Goal: Information Seeking & Learning: Learn about a topic

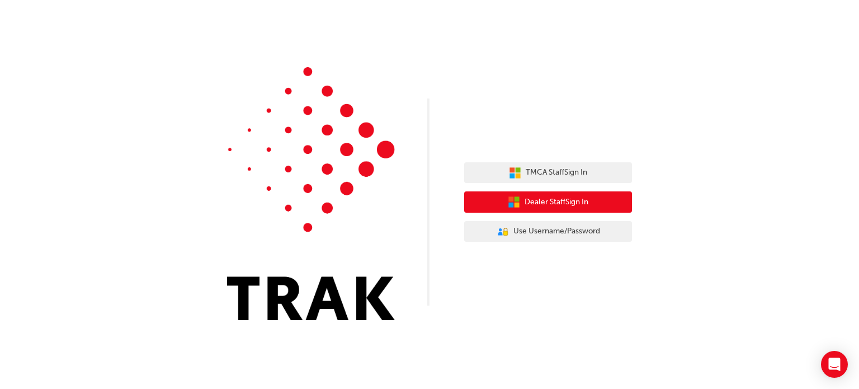
click at [456, 198] on button "Dealer Staff Sign In" at bounding box center [548, 201] width 168 height 21
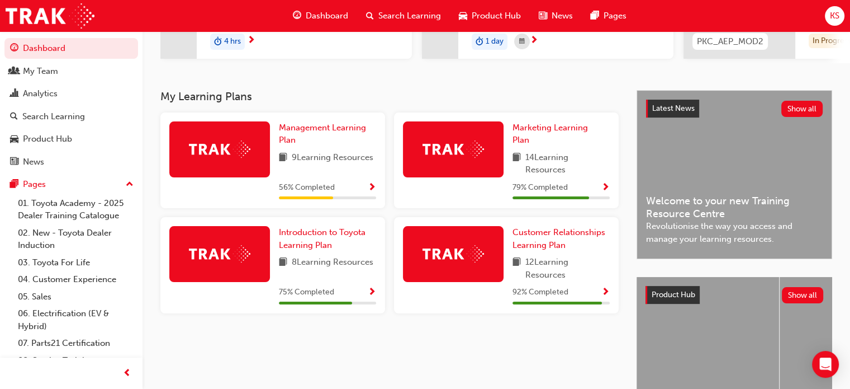
scroll to position [224, 0]
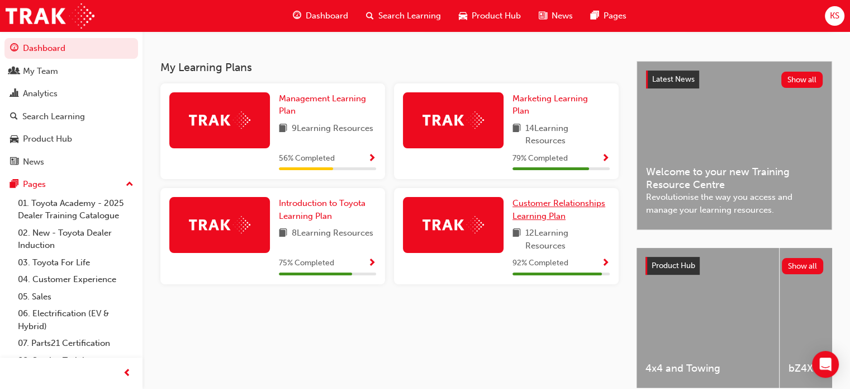
click at [551, 214] on link "Customer Relationships Learning Plan" at bounding box center [561, 209] width 97 height 25
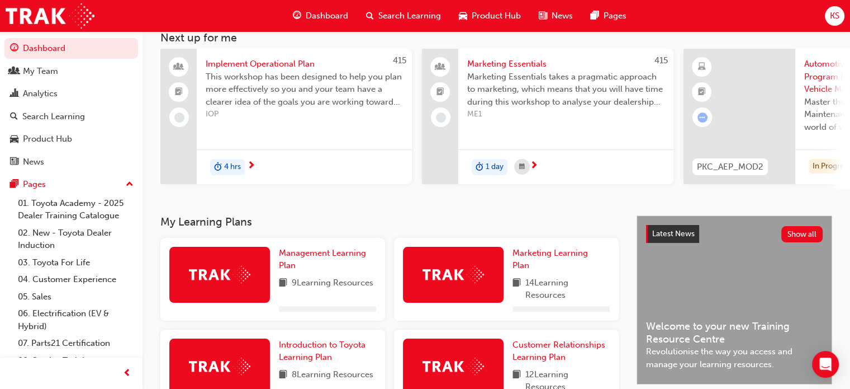
scroll to position [207, 0]
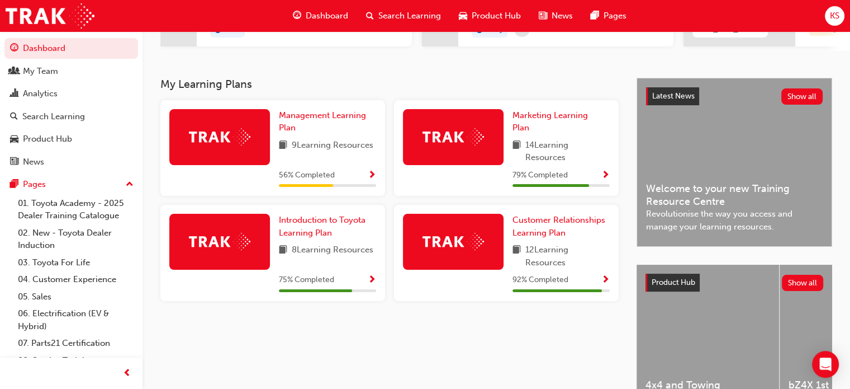
click at [384, 12] on span "Search Learning" at bounding box center [409, 16] width 63 height 13
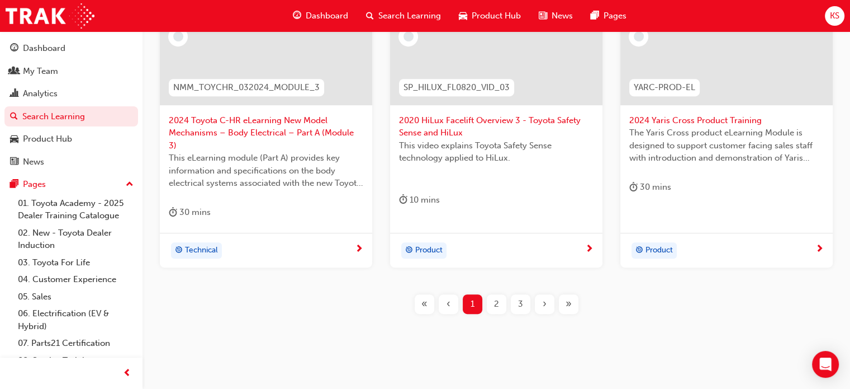
scroll to position [548, 0]
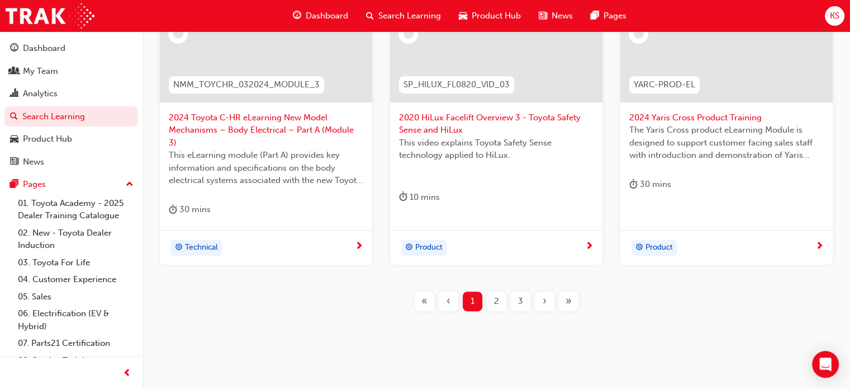
click at [498, 295] on span "2" at bounding box center [496, 301] width 5 height 13
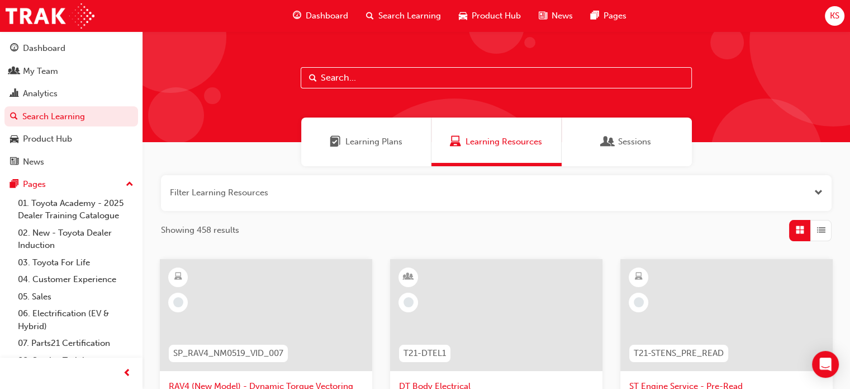
click at [581, 197] on button "button" at bounding box center [496, 193] width 671 height 36
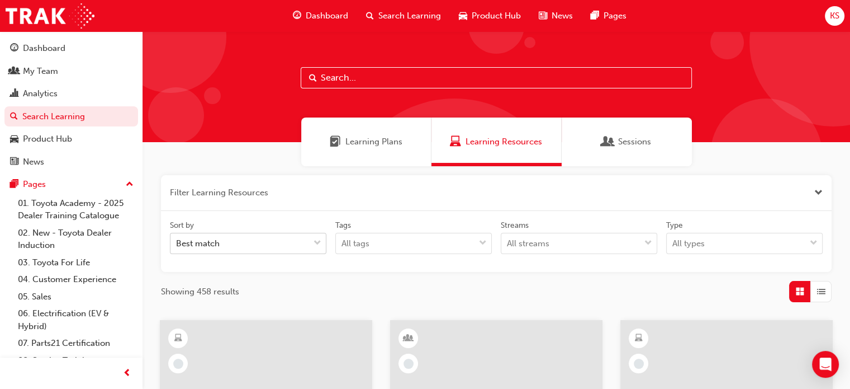
click at [290, 243] on div "Best match" at bounding box center [240, 244] width 139 height 20
click at [177, 243] on input "Sort by Best match" at bounding box center [176, 243] width 1 height 10
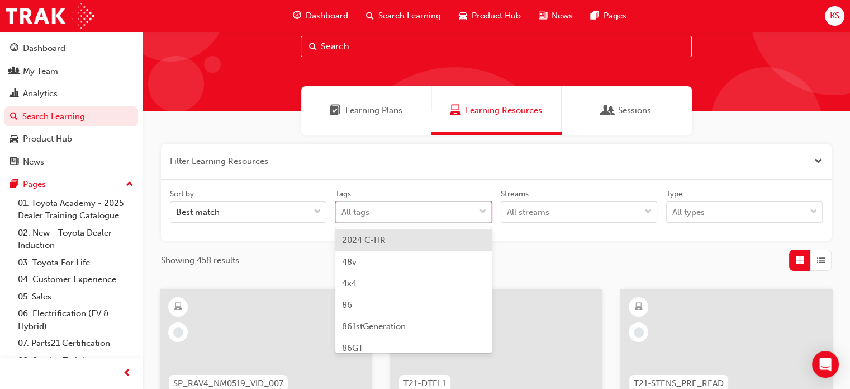
click at [381, 240] on body "Your version of Internet Explorer is outdated and not supported. Please upgrade…" at bounding box center [425, 163] width 850 height 389
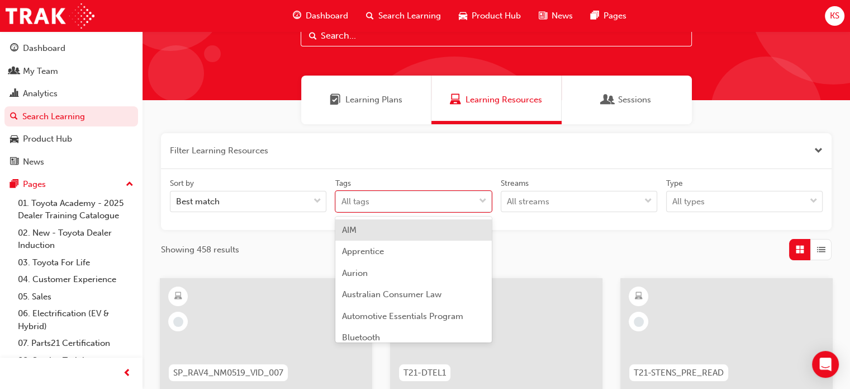
scroll to position [335, 0]
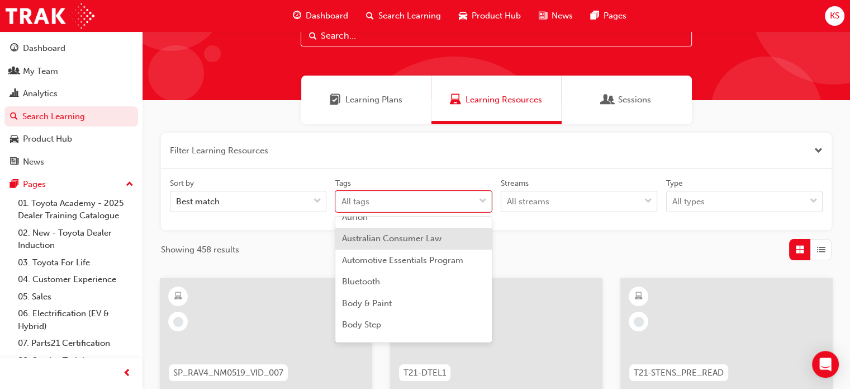
click at [403, 244] on div "Australian Consumer Law" at bounding box center [413, 239] width 157 height 22
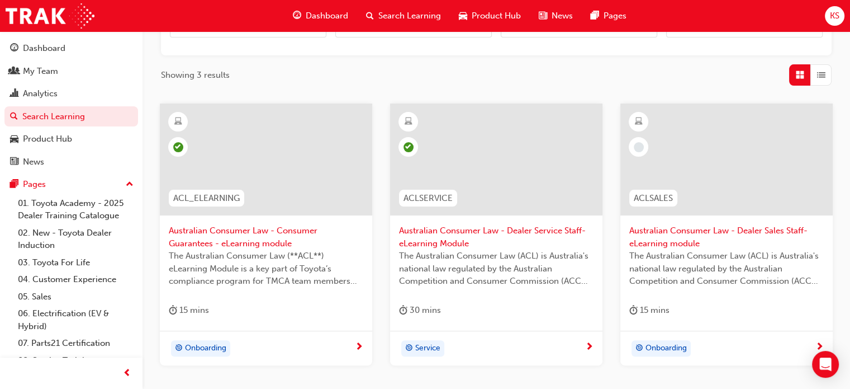
scroll to position [266, 0]
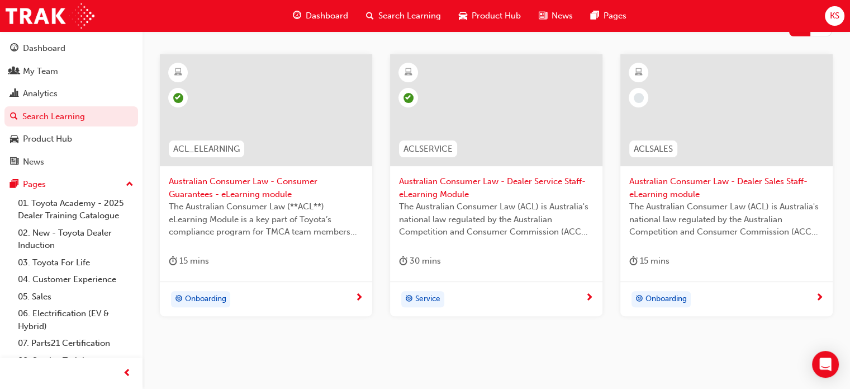
click at [666, 185] on span "Australian Consumer Law - Dealer Sales Staff-eLearning module" at bounding box center [726, 187] width 195 height 25
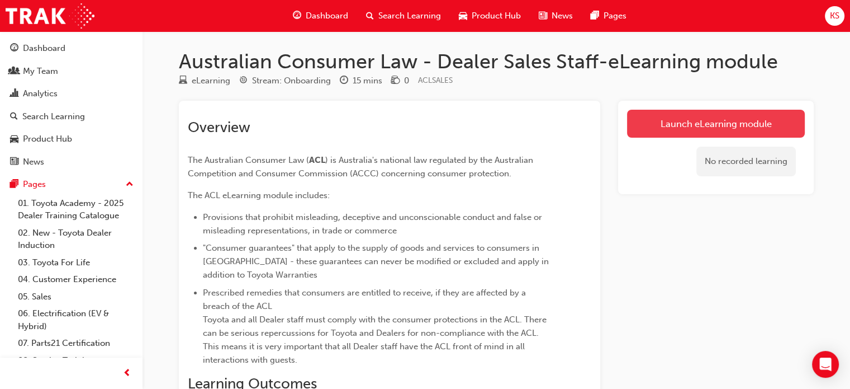
click at [651, 127] on link "Launch eLearning module" at bounding box center [716, 124] width 178 height 28
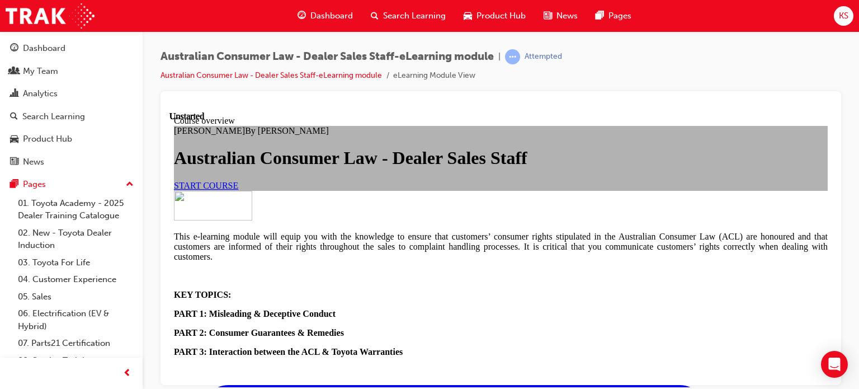
scroll to position [112, 0]
click at [238, 190] on link "START COURSE" at bounding box center [206, 185] width 64 height 10
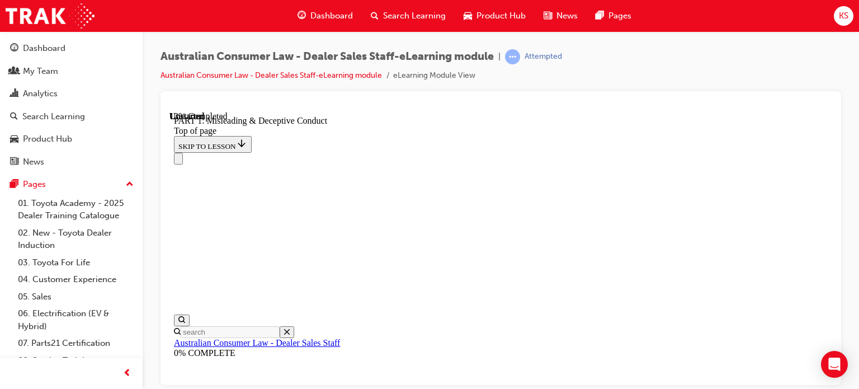
scroll to position [761, 0]
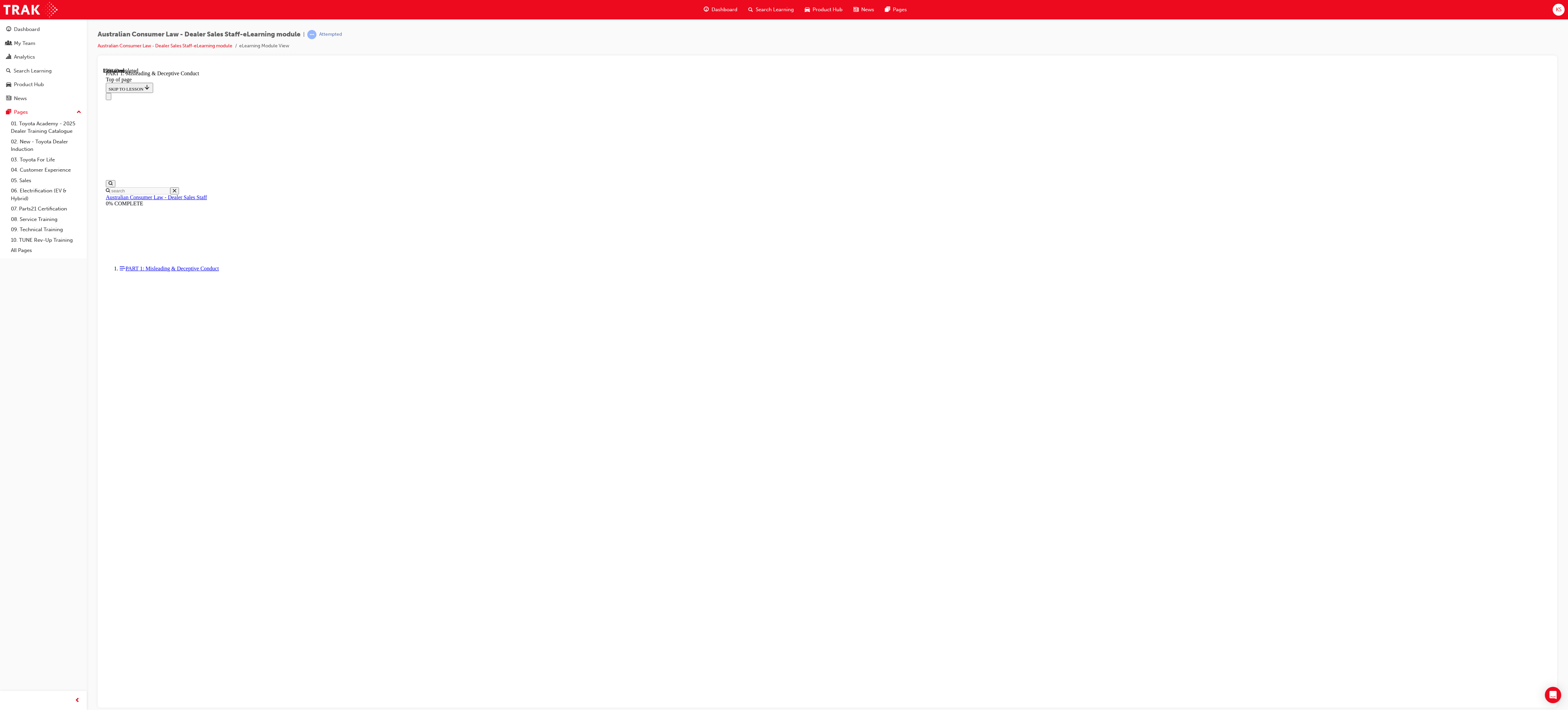
scroll to position [113, 0]
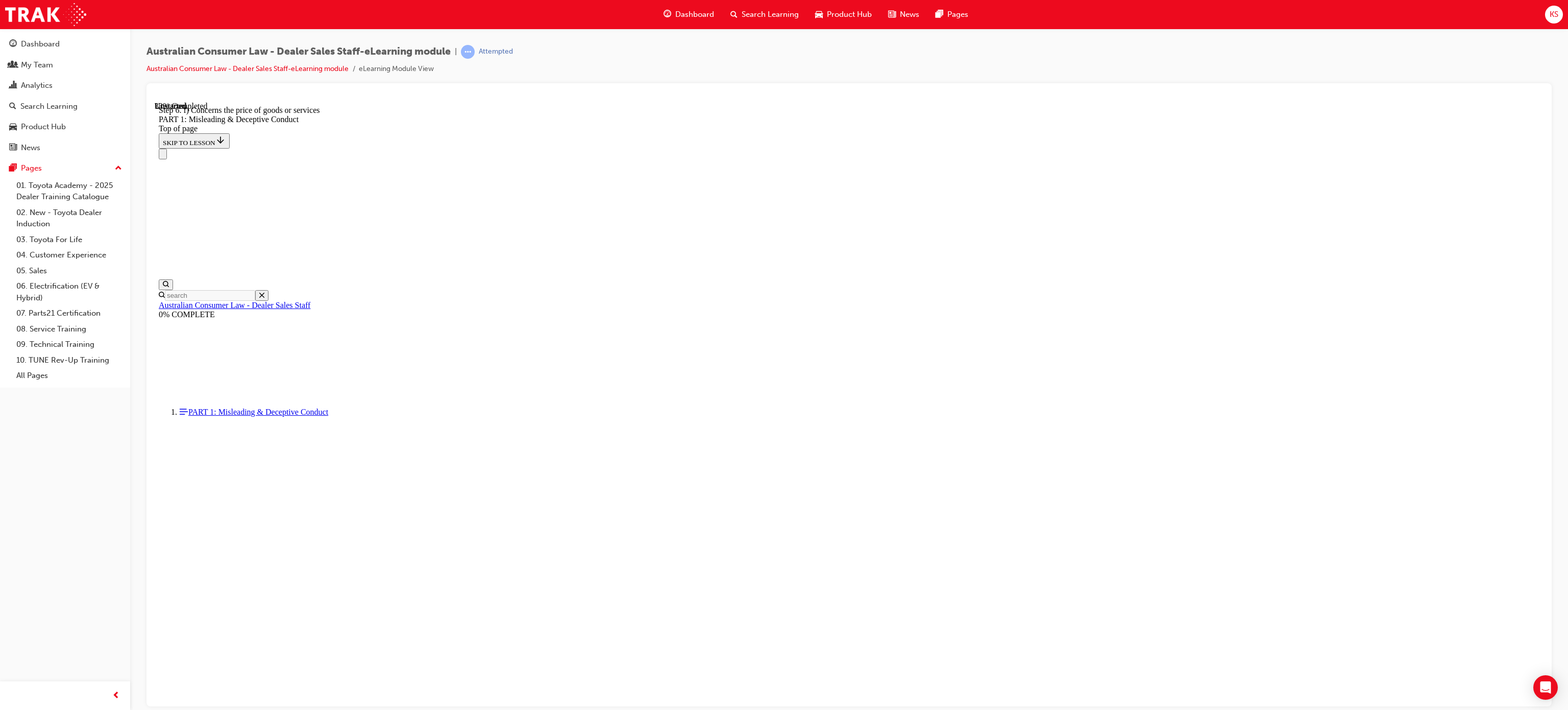
scroll to position [958, 0]
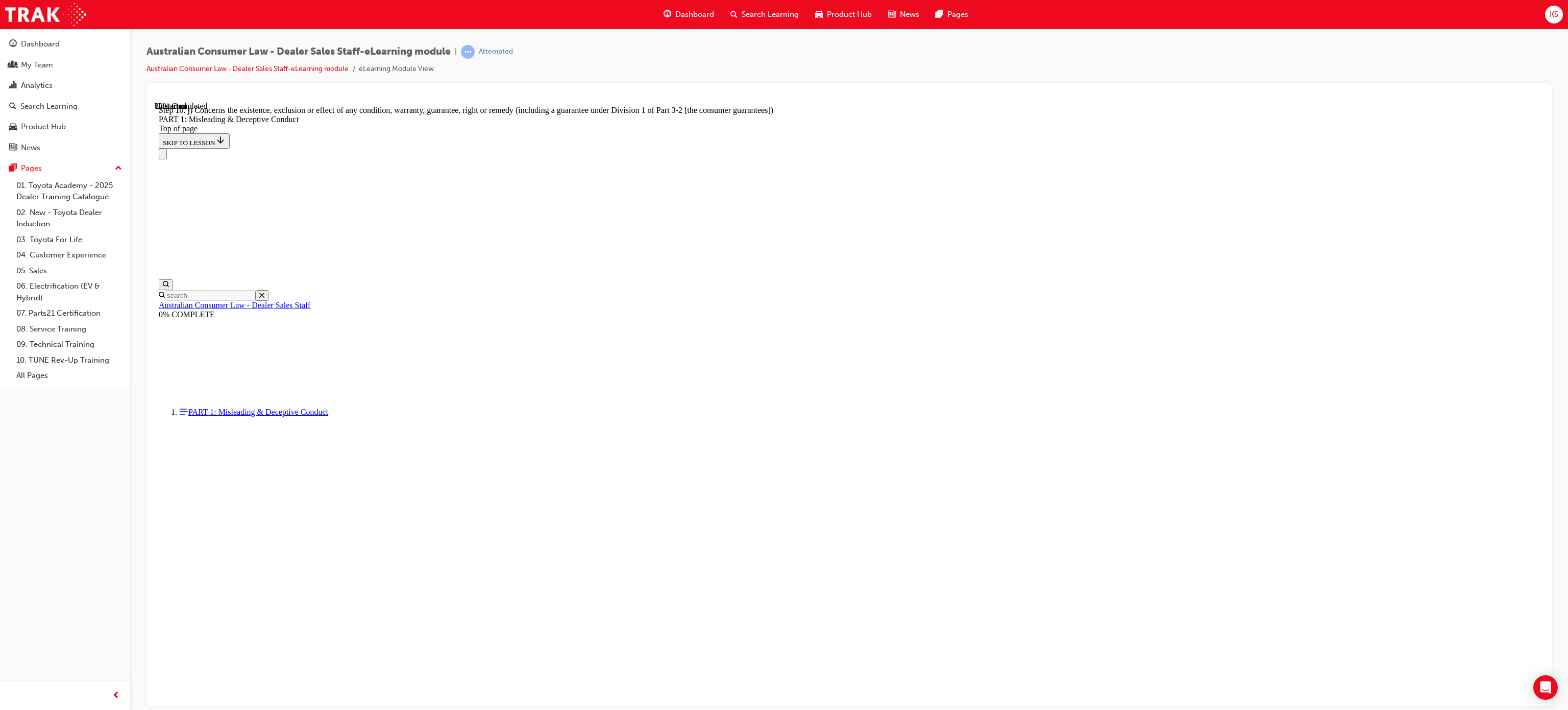
scroll to position [977, 0]
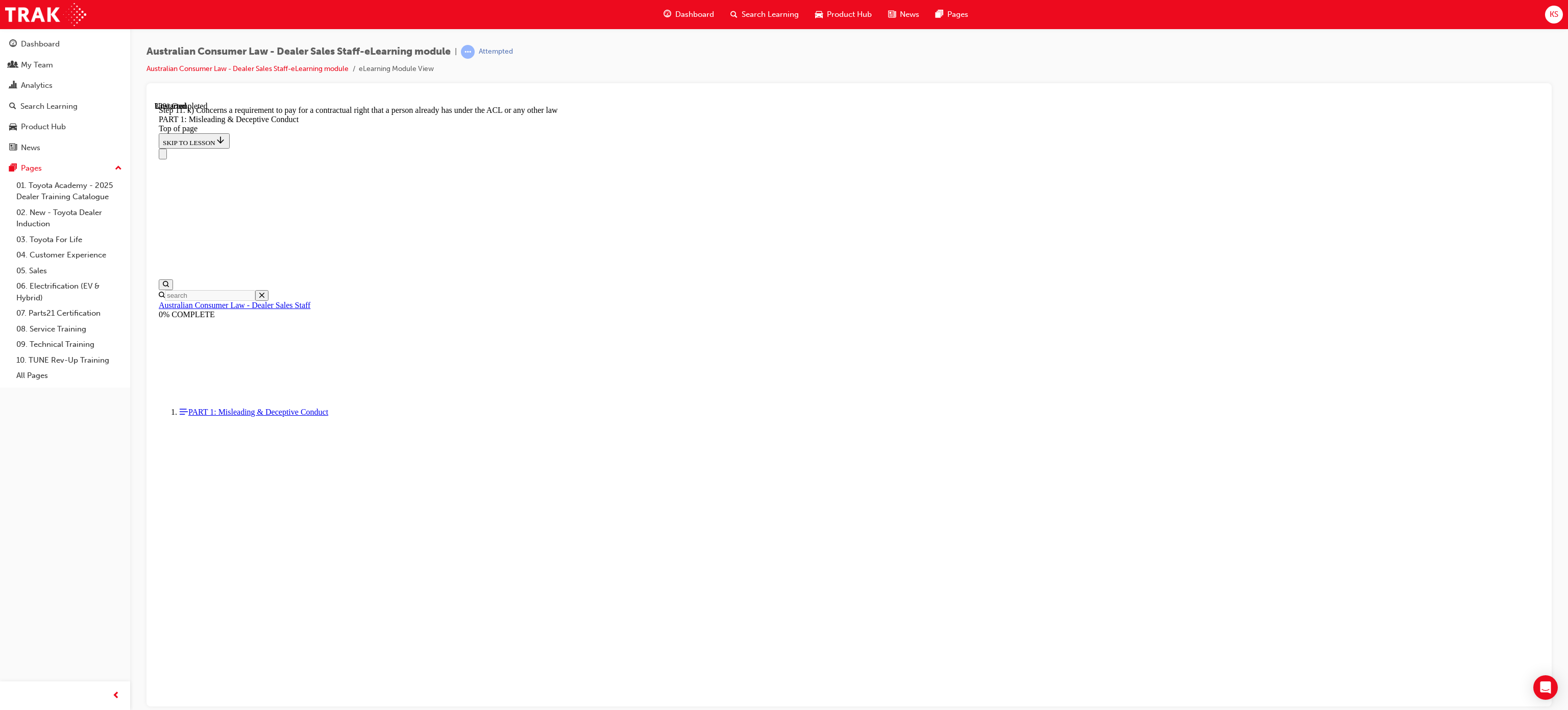
scroll to position [956, 0]
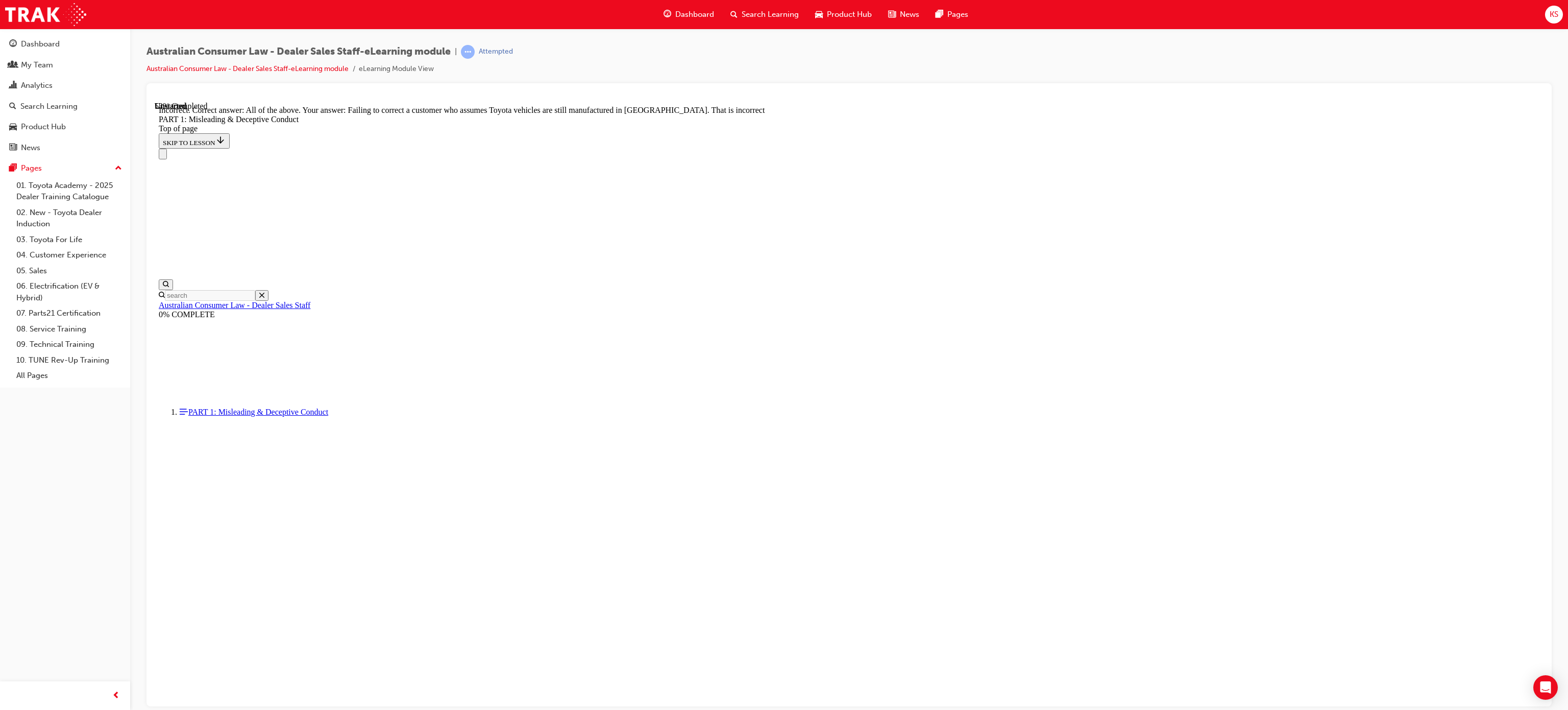
scroll to position [1342, 0]
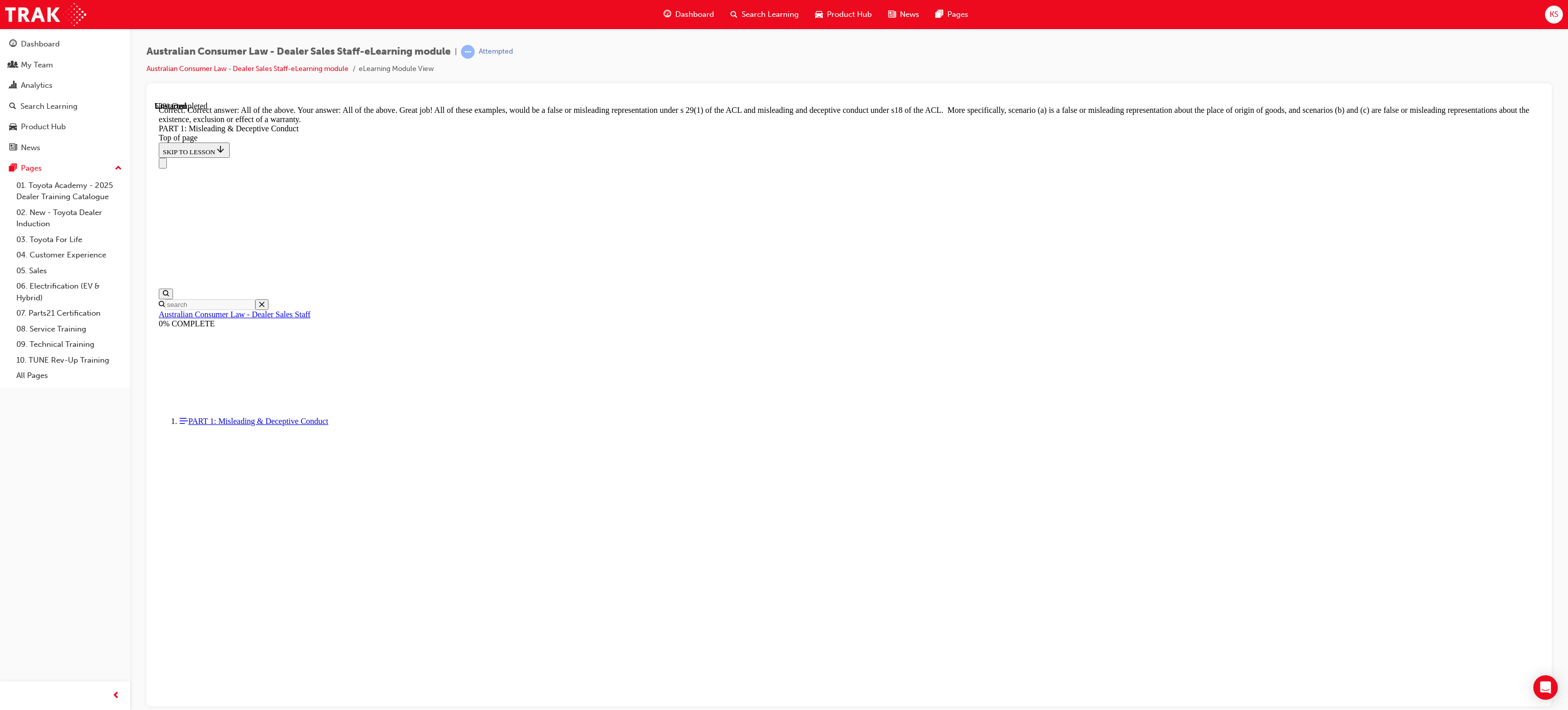
scroll to position [1521, 0]
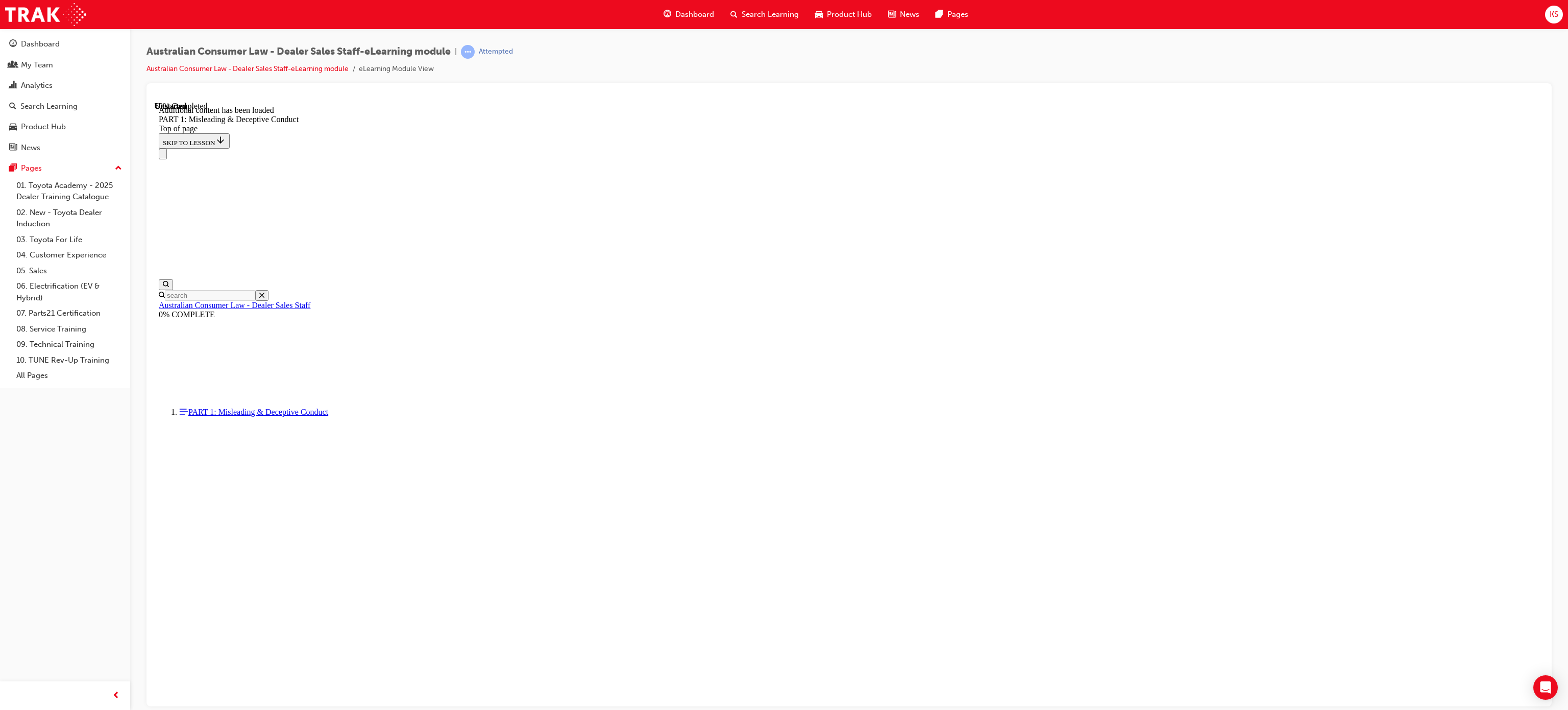
scroll to position [1849, 0]
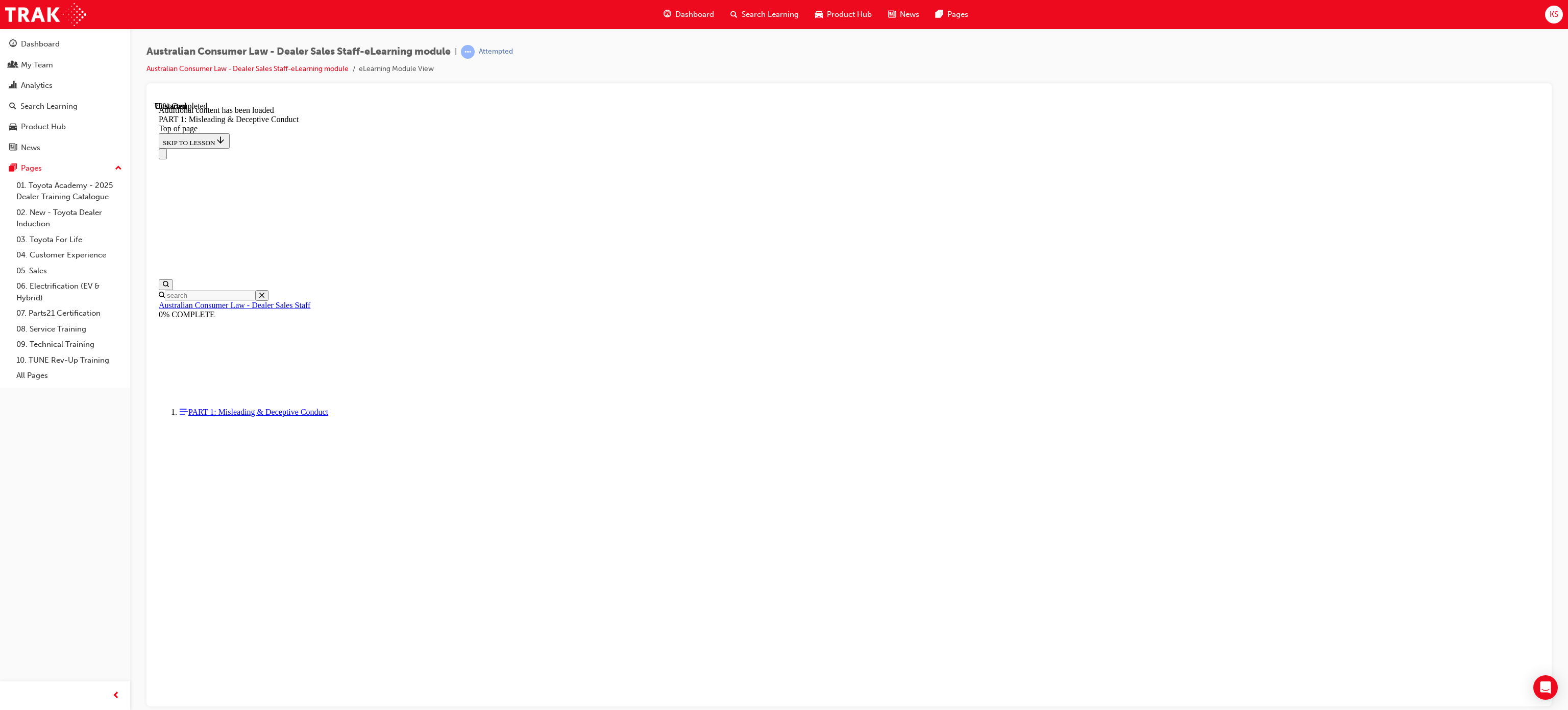
click button "START"
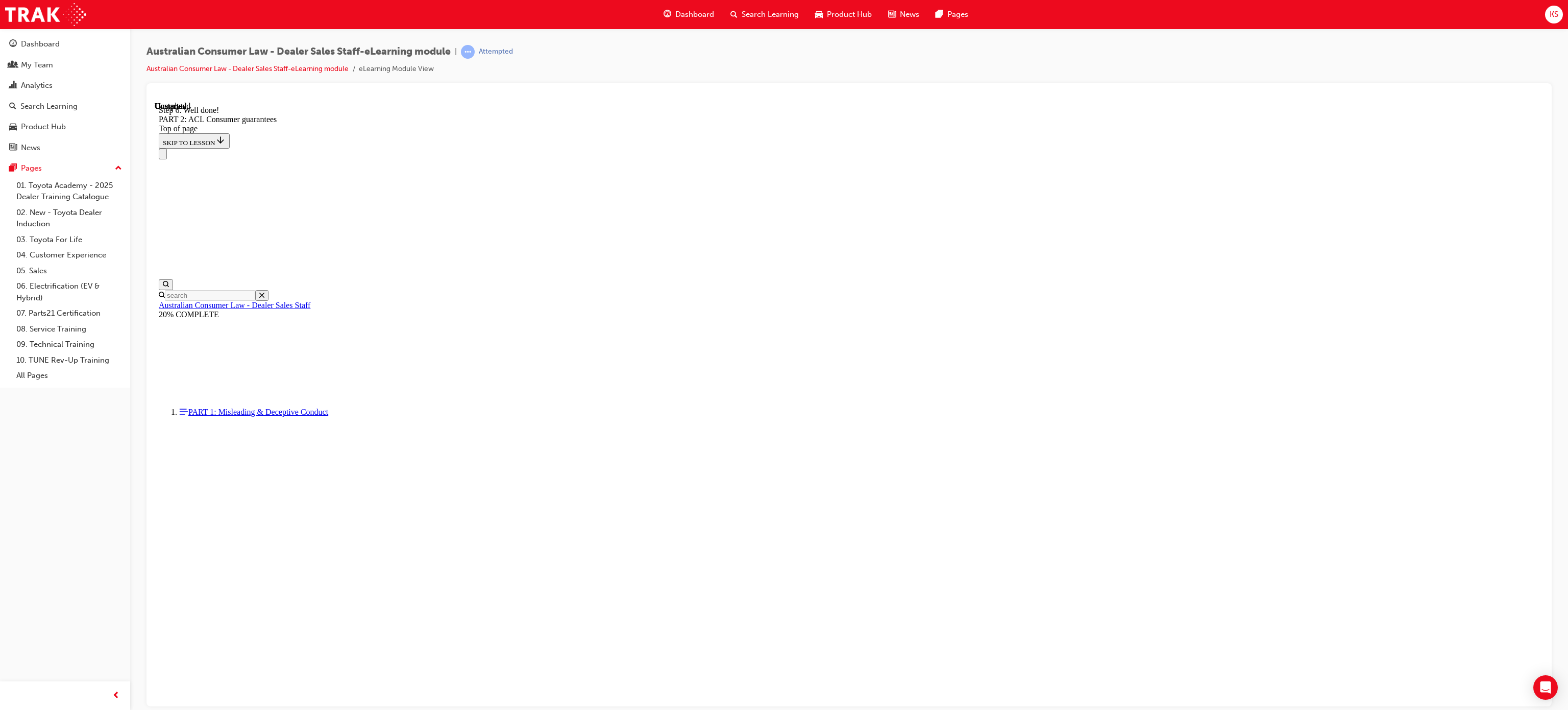
scroll to position [2478, 0]
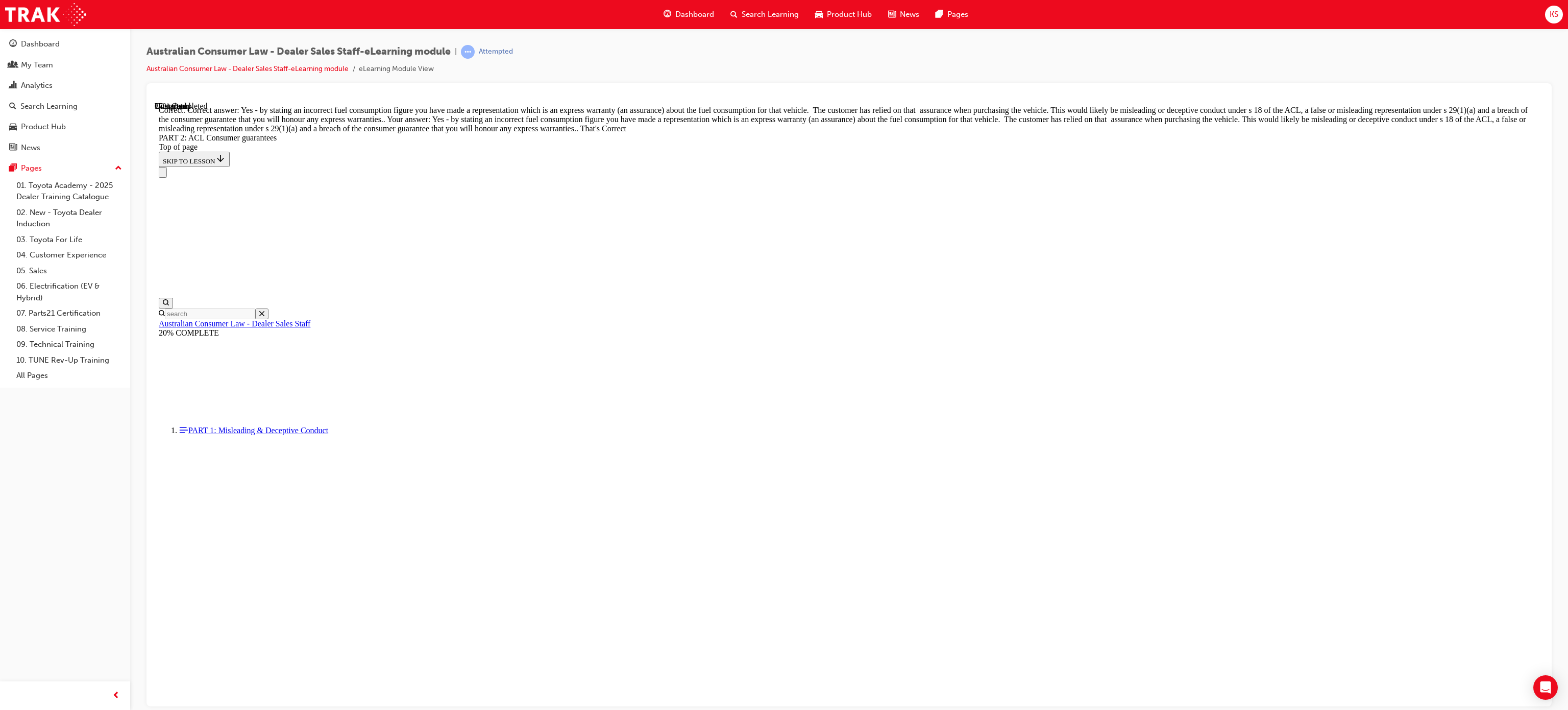
scroll to position [4411, 0]
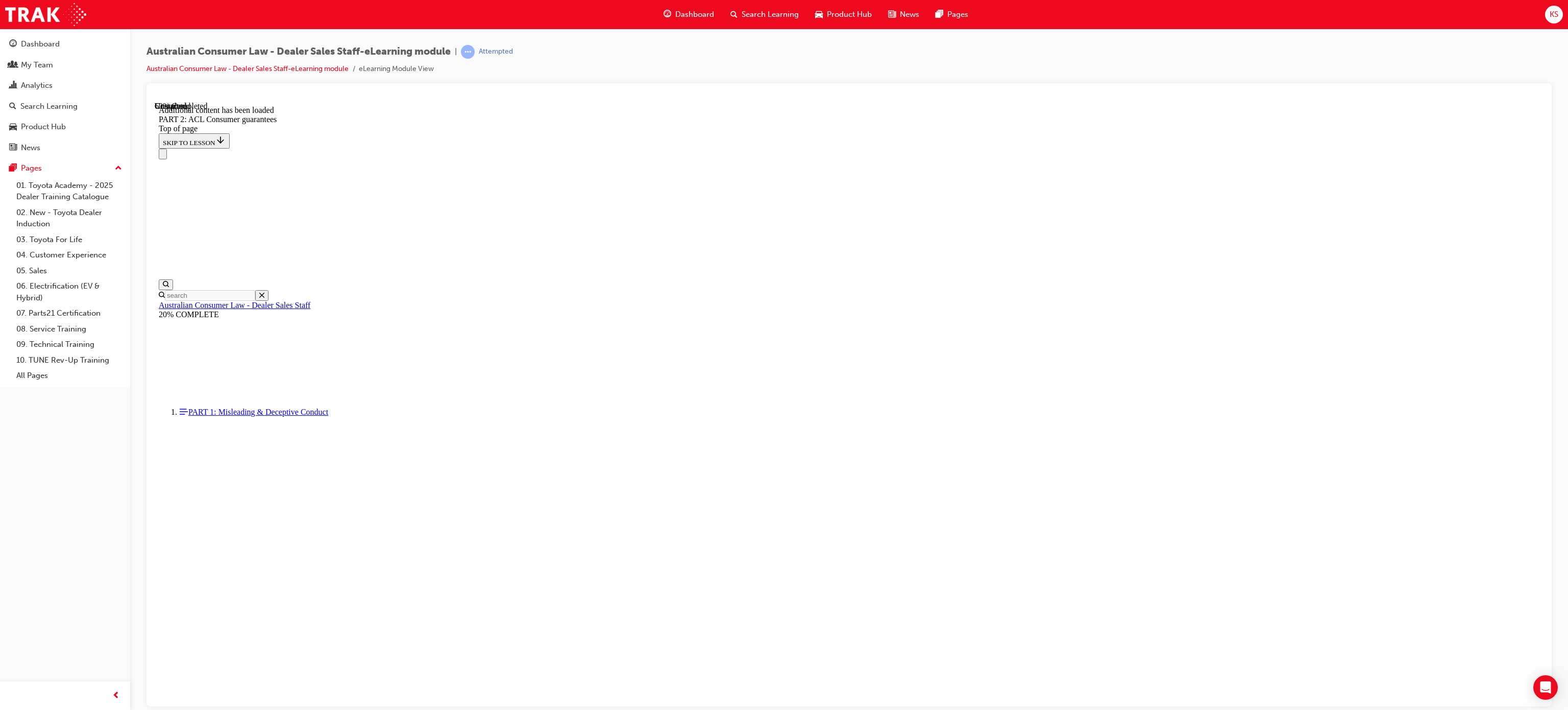
scroll to position [6151, 0]
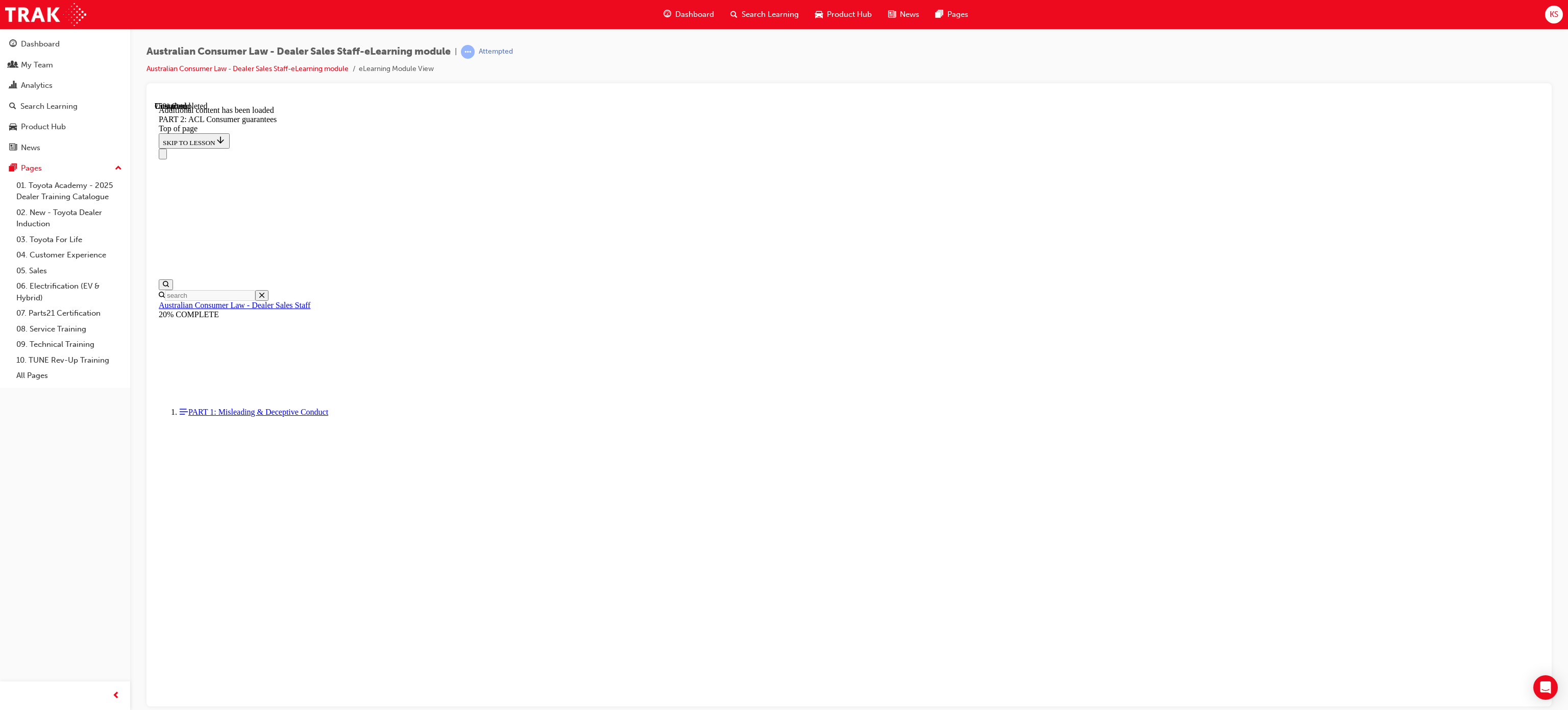
drag, startPoint x: 788, startPoint y: 387, endPoint x: 824, endPoint y: 382, distance: 36.3
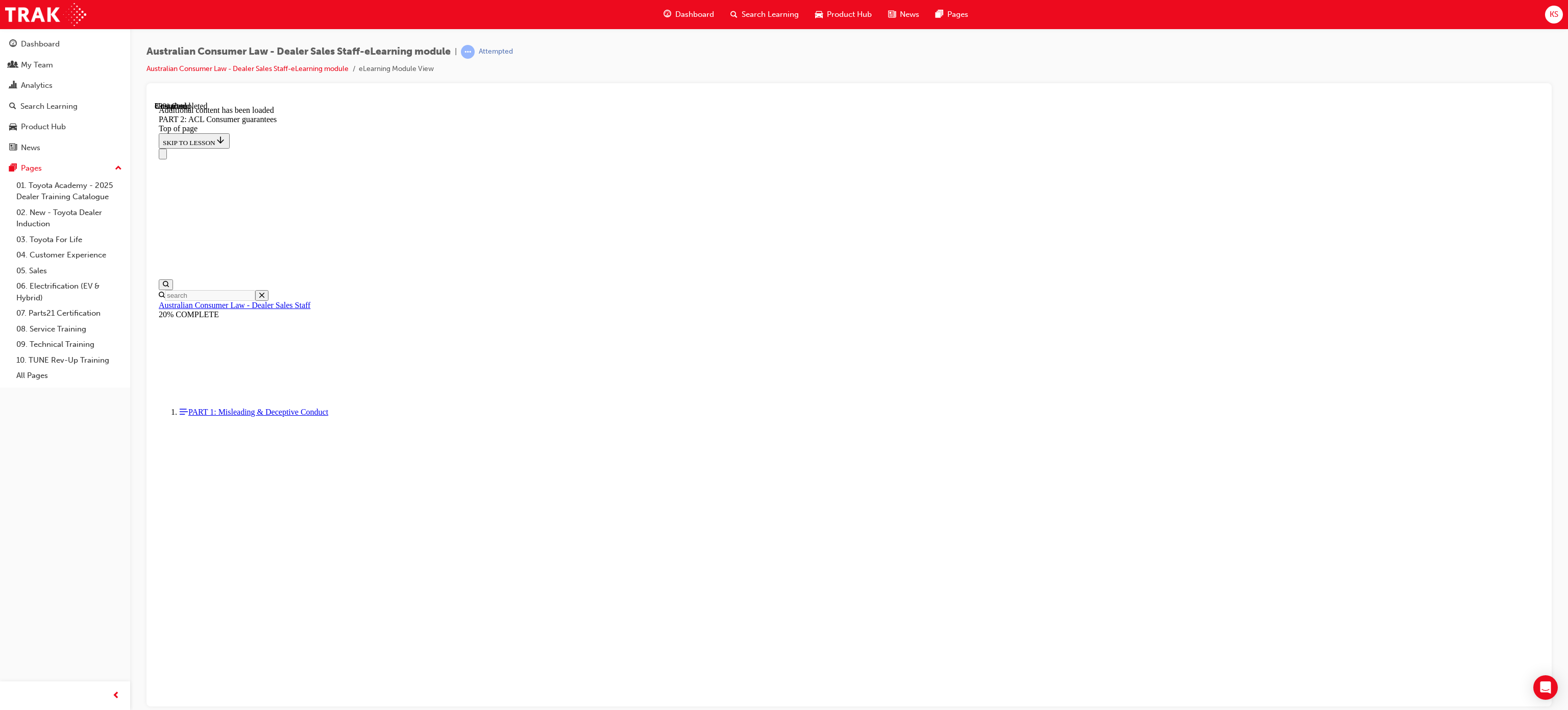
scroll to position [10970, 0]
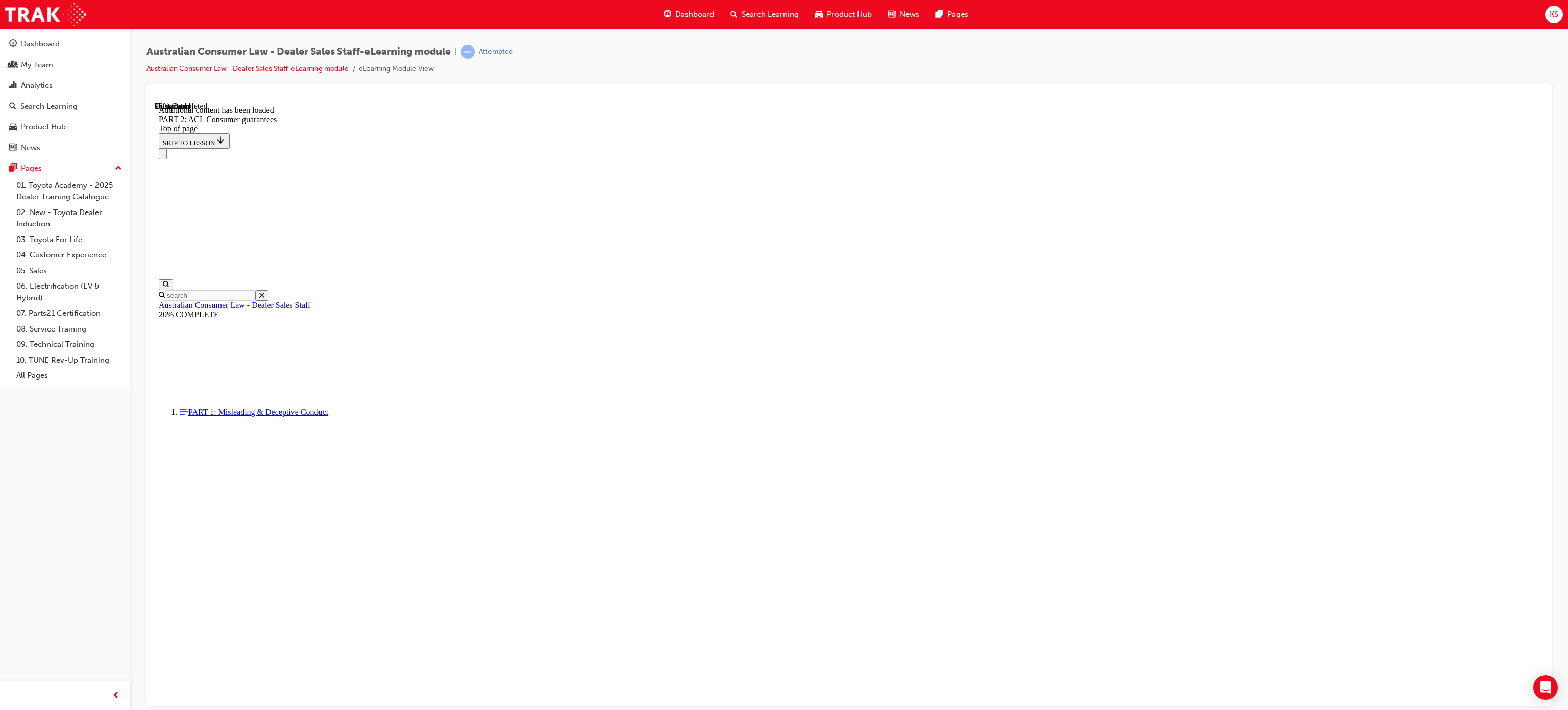
scroll to position [11919, 0]
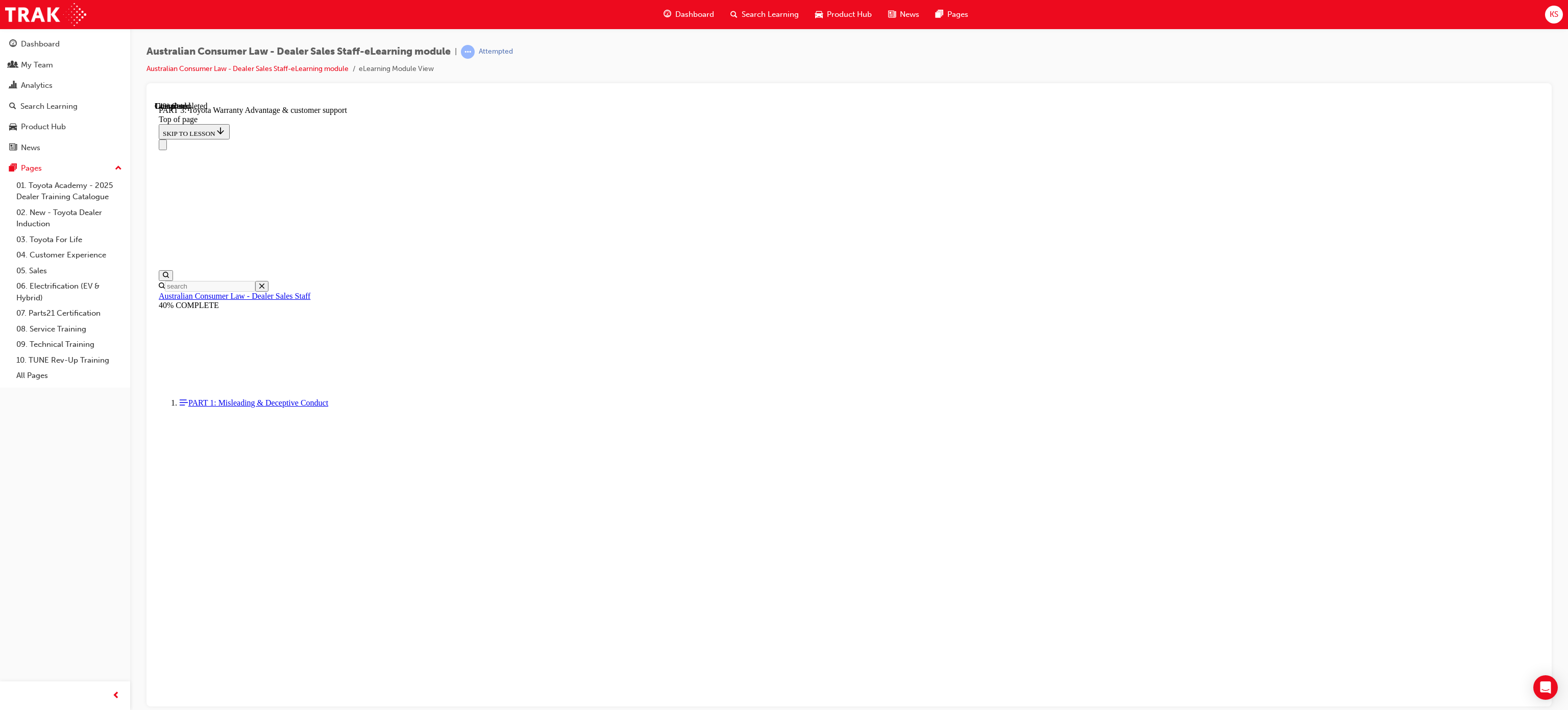
scroll to position [505, 0]
